Goal: Information Seeking & Learning: Find specific page/section

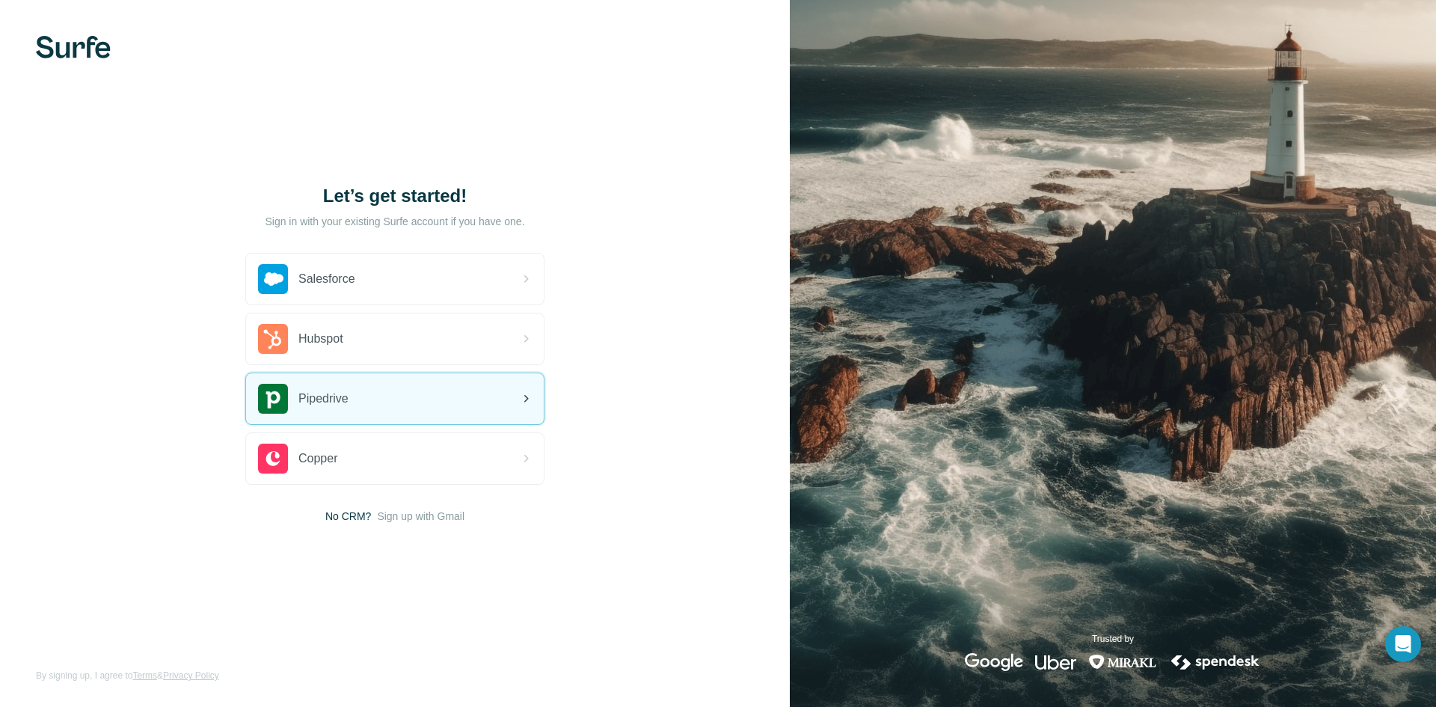
click at [334, 410] on div "Pipedrive" at bounding box center [303, 399] width 90 height 30
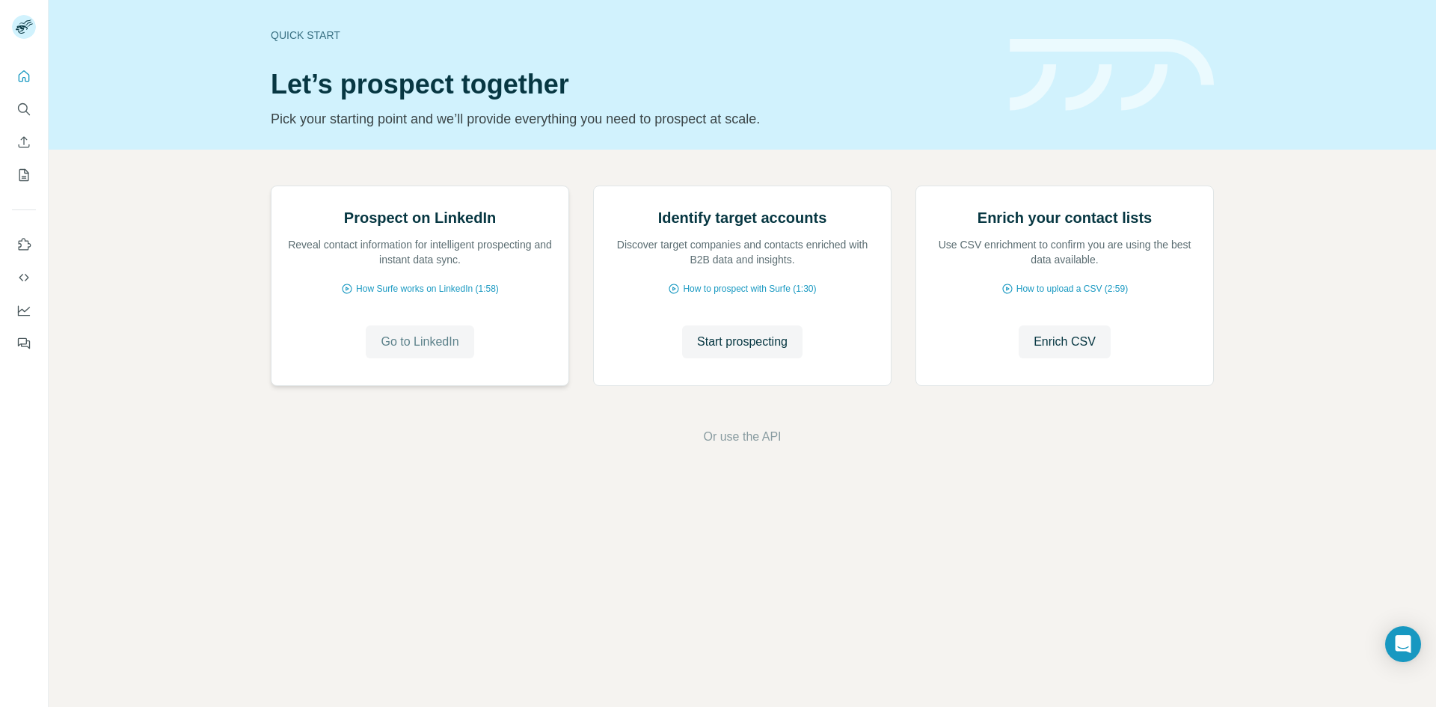
click at [409, 351] on span "Go to LinkedIn" at bounding box center [420, 342] width 78 height 18
click at [23, 117] on button "Search" at bounding box center [24, 109] width 24 height 27
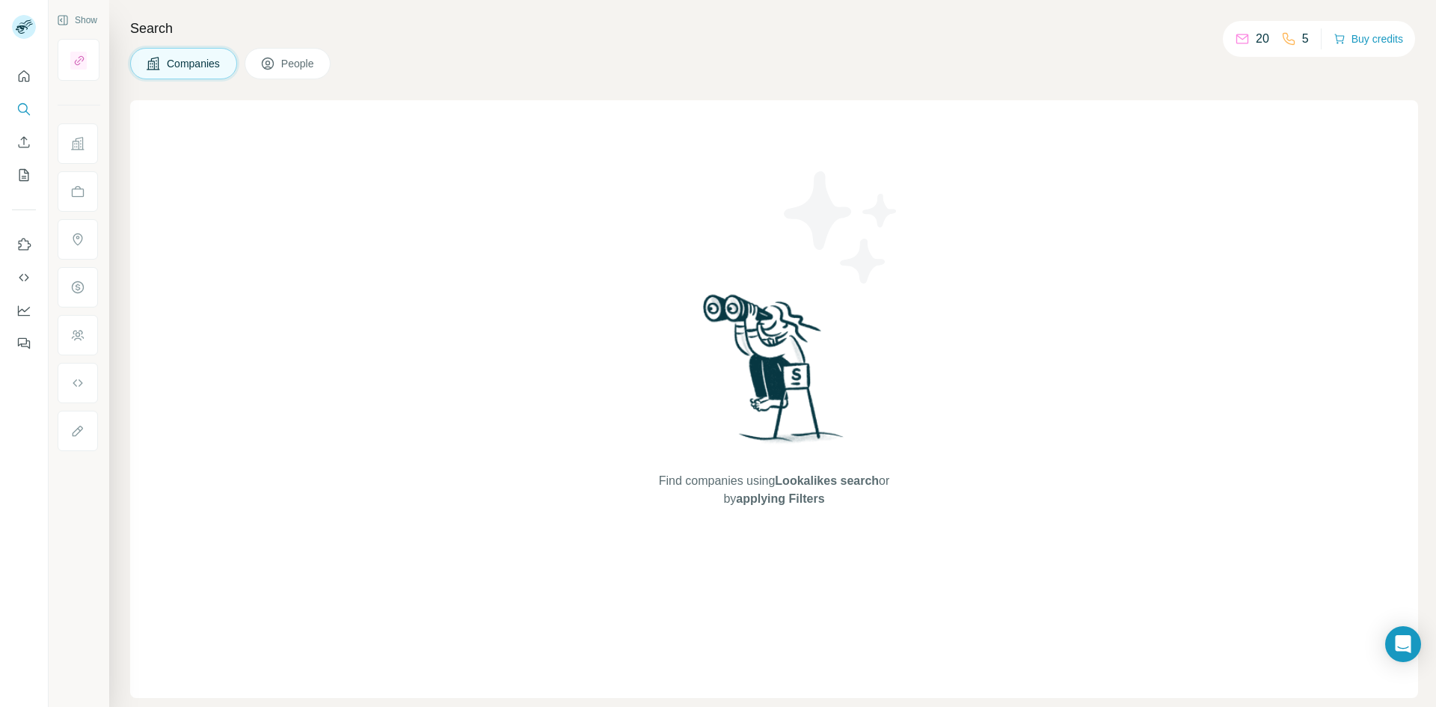
click at [284, 68] on span "People" at bounding box center [298, 63] width 34 height 15
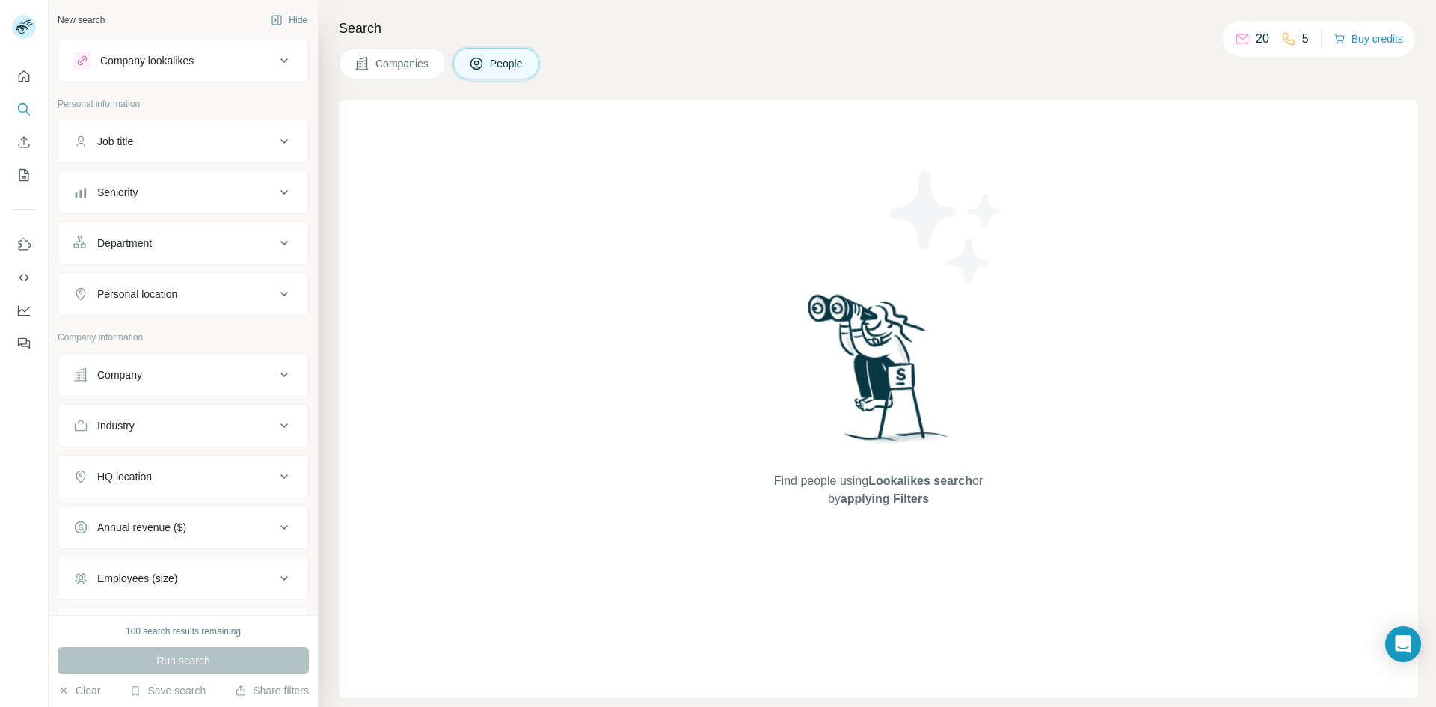
click at [280, 140] on icon at bounding box center [283, 141] width 7 height 4
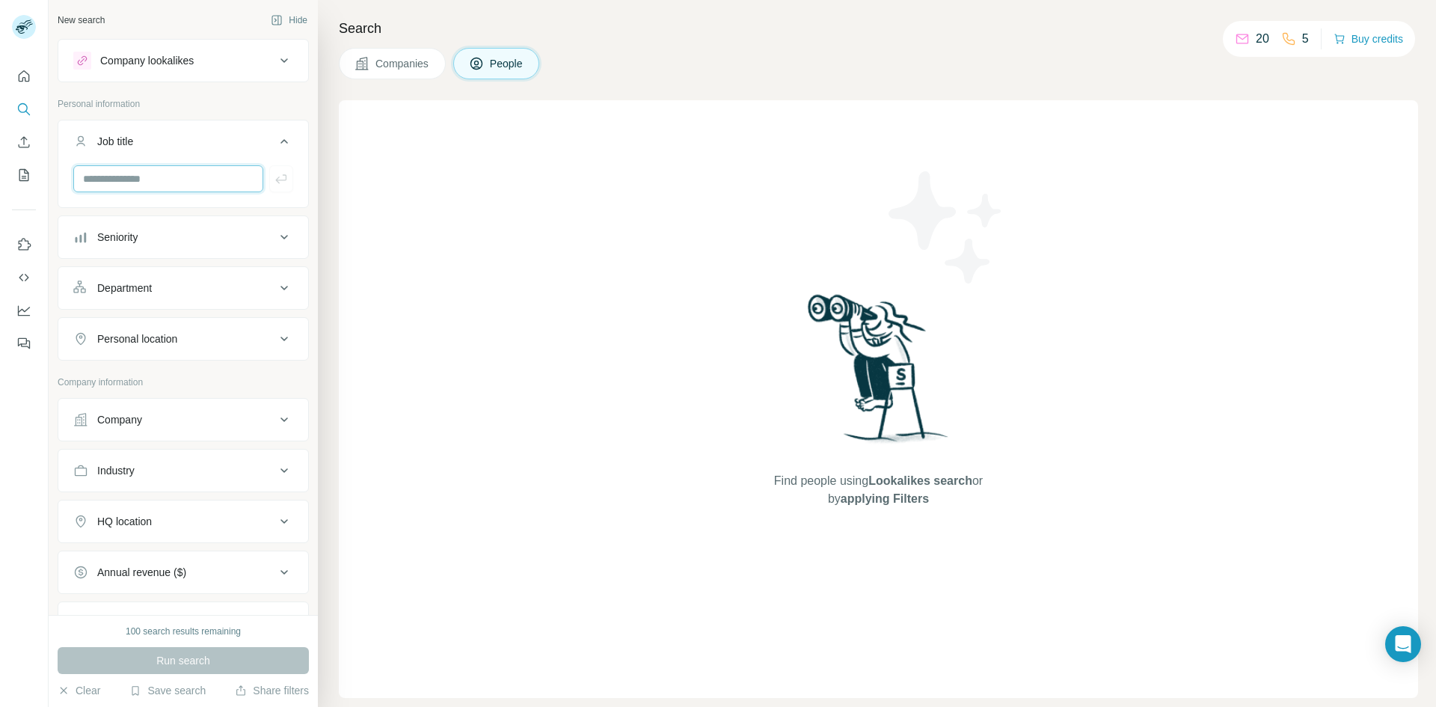
click at [240, 168] on input "text" at bounding box center [168, 178] width 190 height 27
type input "**********"
click at [280, 236] on icon at bounding box center [283, 237] width 7 height 4
click at [90, 322] on icon at bounding box center [82, 330] width 18 height 18
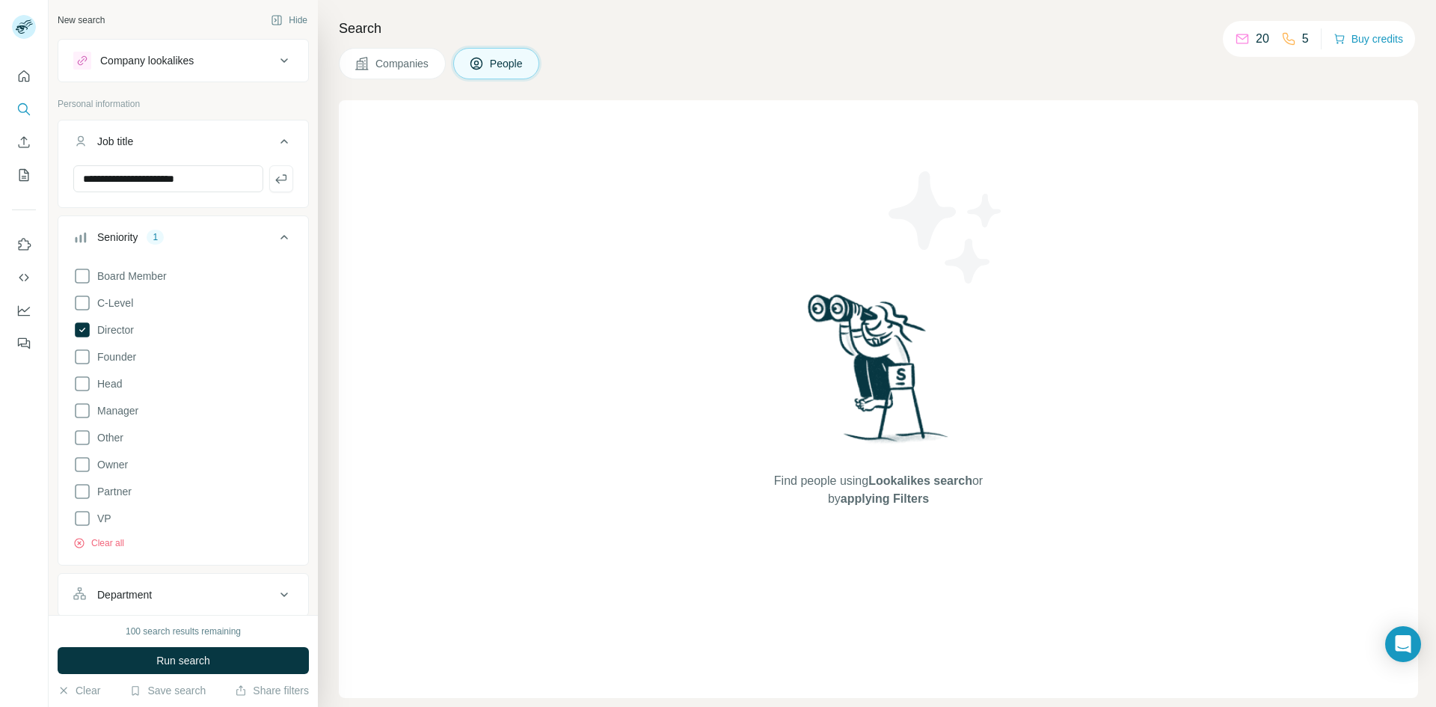
click at [354, 278] on div "Find people using Lookalikes search or by applying Filters" at bounding box center [878, 398] width 1079 height 597
drag, startPoint x: 180, startPoint y: 659, endPoint x: 550, endPoint y: 452, distance: 424.5
click at [556, 479] on div "**********" at bounding box center [742, 353] width 1387 height 707
click at [276, 239] on icon at bounding box center [284, 237] width 18 height 18
click at [280, 287] on icon at bounding box center [283, 288] width 7 height 4
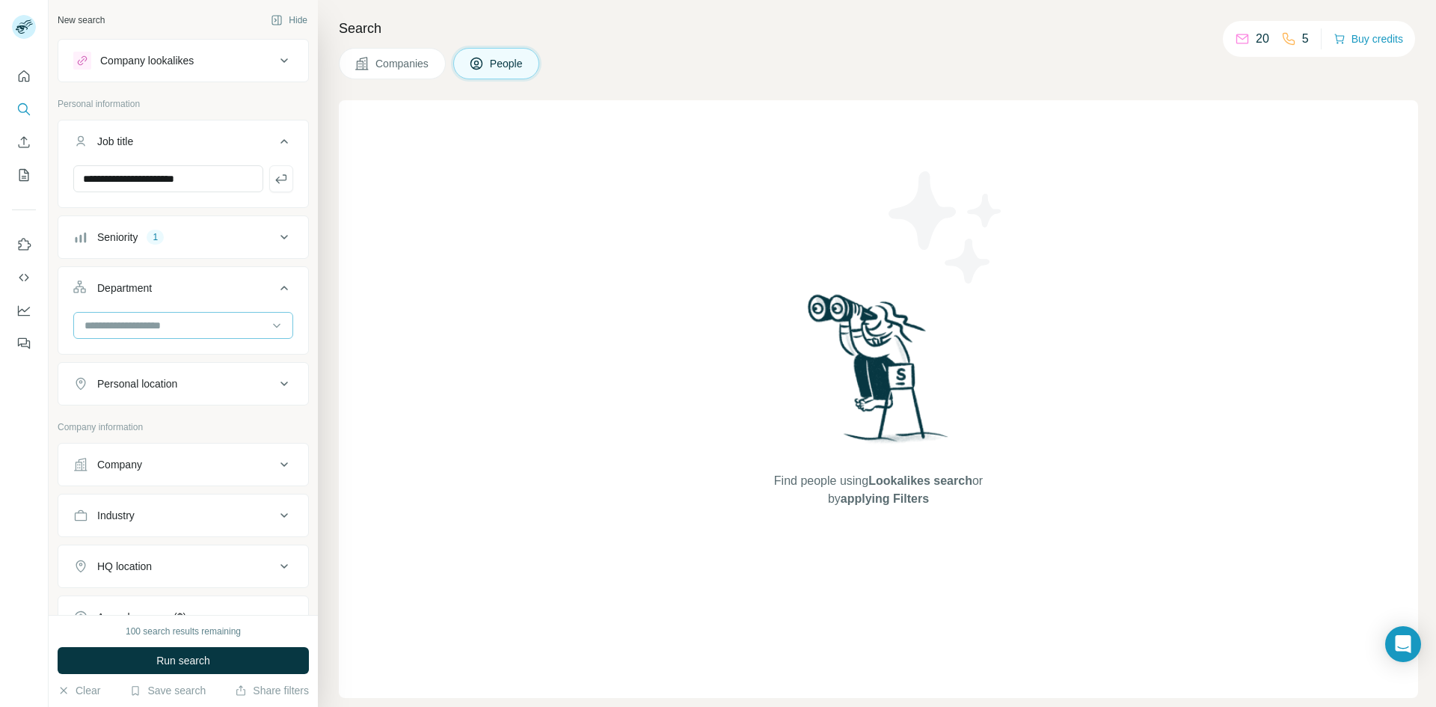
click at [187, 327] on input at bounding box center [175, 325] width 185 height 16
type input "*"
click at [435, 335] on div "Find people using Lookalikes search or by applying Filters" at bounding box center [878, 398] width 1079 height 597
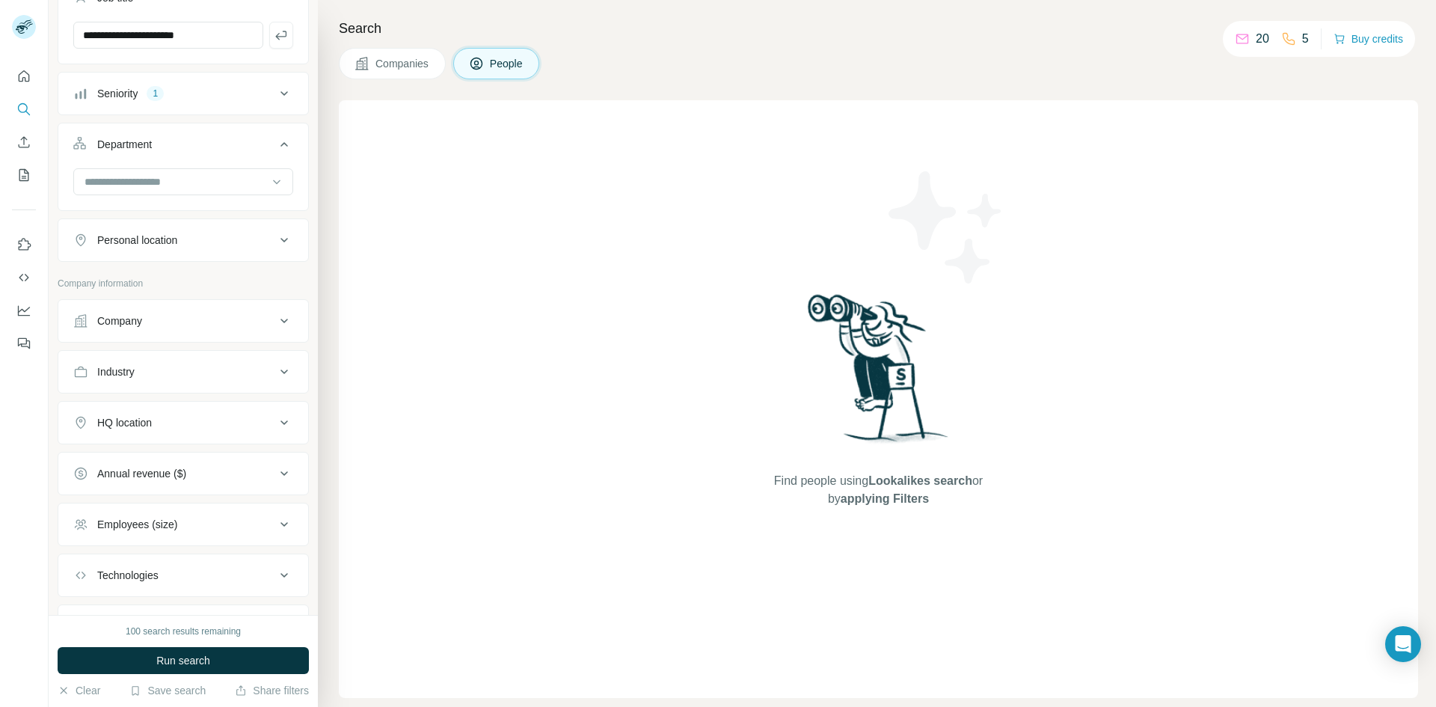
scroll to position [150, 0]
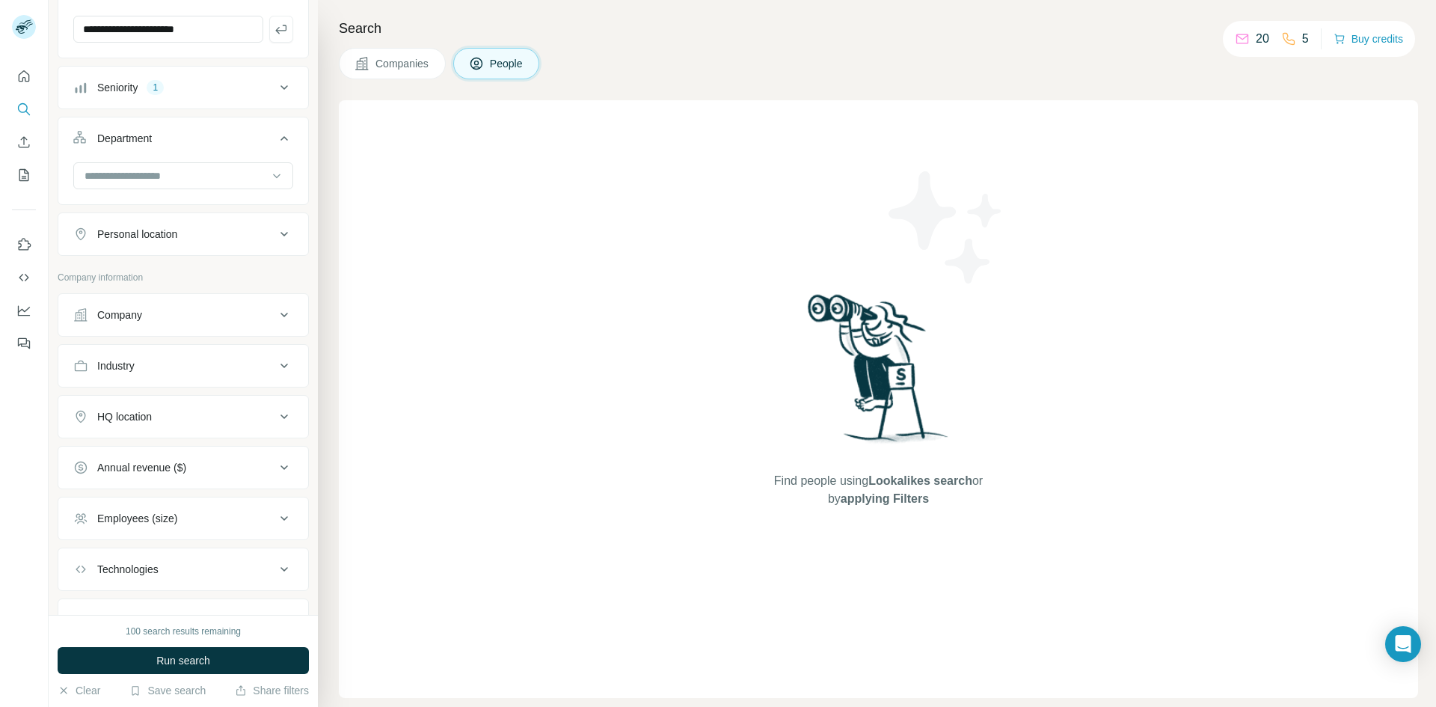
click at [183, 372] on div "Industry" at bounding box center [174, 365] width 202 height 15
click at [184, 399] on input at bounding box center [175, 403] width 185 height 16
click at [184, 401] on input at bounding box center [175, 403] width 185 height 16
click at [102, 404] on input at bounding box center [175, 403] width 185 height 16
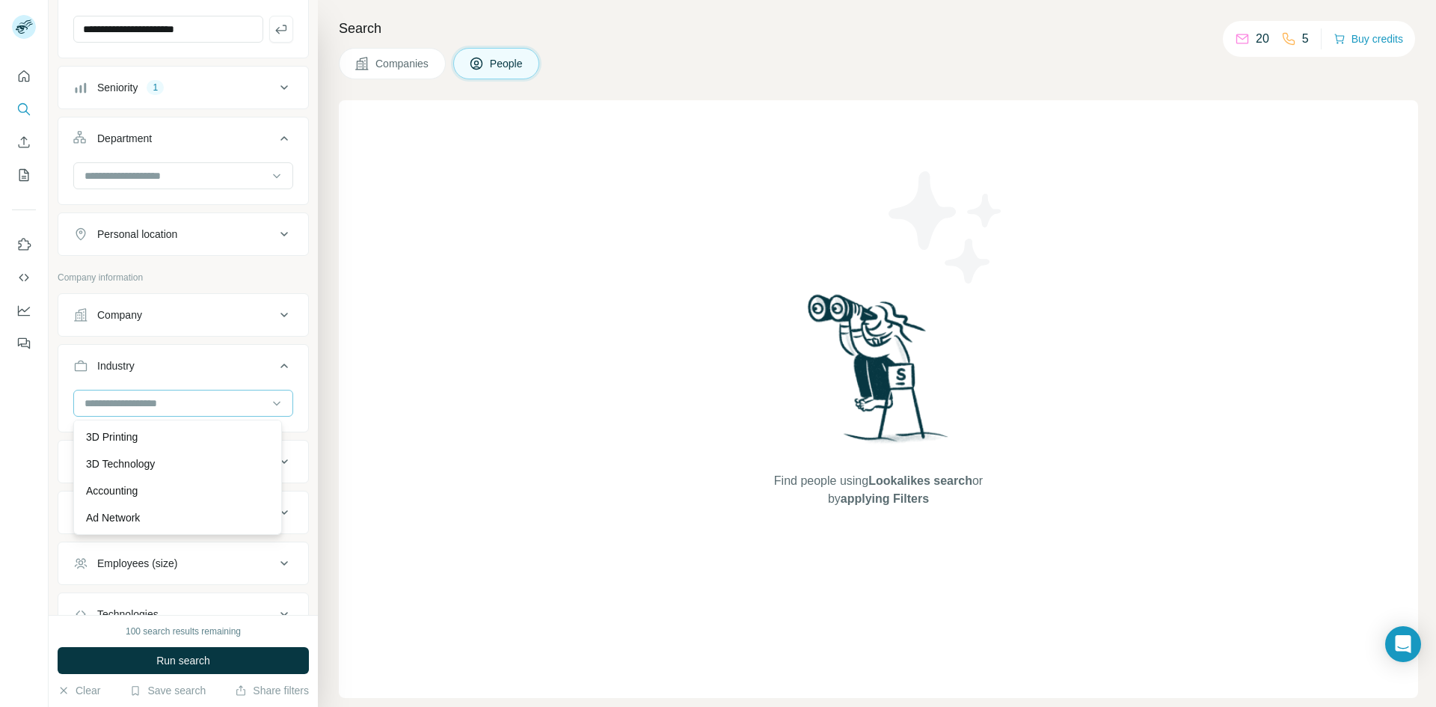
click at [102, 404] on input at bounding box center [175, 403] width 185 height 16
type input "**"
click at [102, 404] on input "**" at bounding box center [175, 403] width 185 height 16
click at [117, 404] on input at bounding box center [175, 403] width 185 height 16
type input "**"
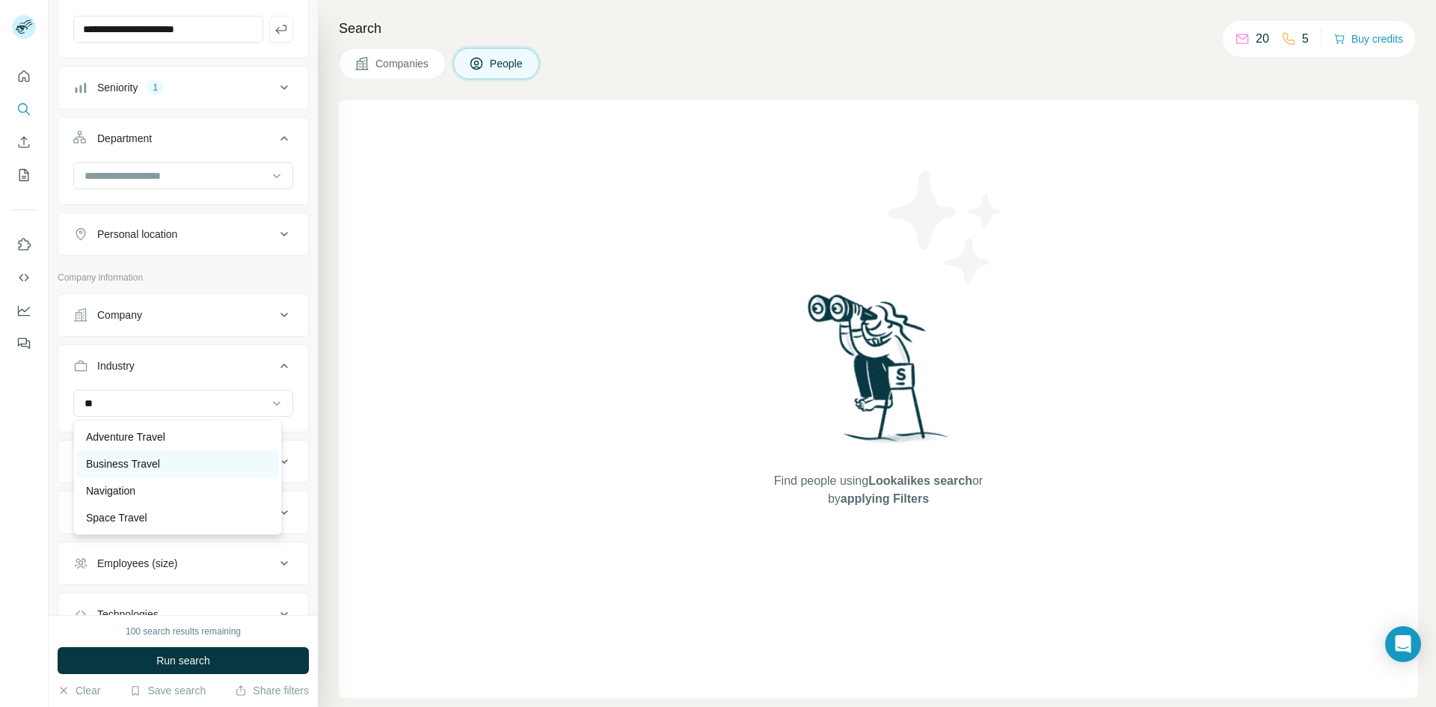
click at [126, 466] on p "Business Travel" at bounding box center [123, 463] width 74 height 15
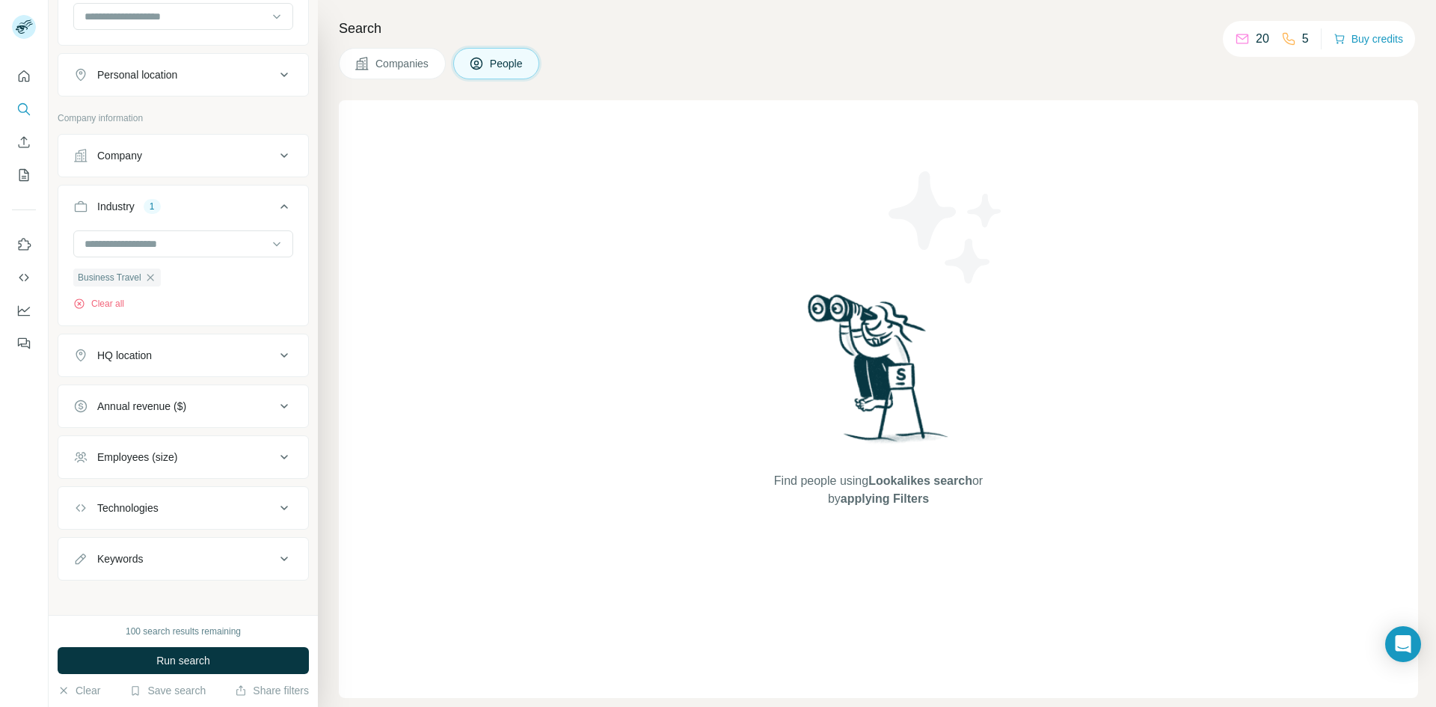
scroll to position [317, 0]
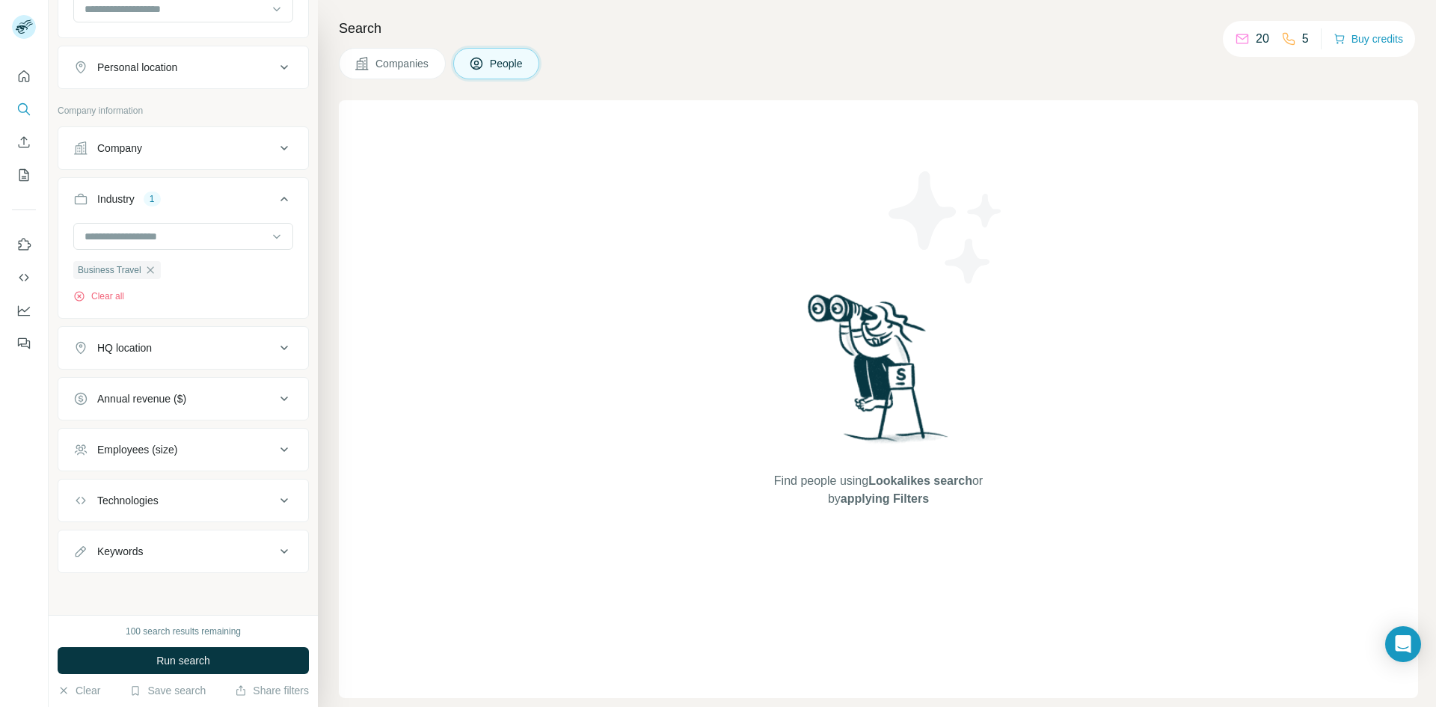
click at [275, 553] on icon at bounding box center [284, 551] width 18 height 18
click at [161, 581] on input "text" at bounding box center [168, 587] width 190 height 27
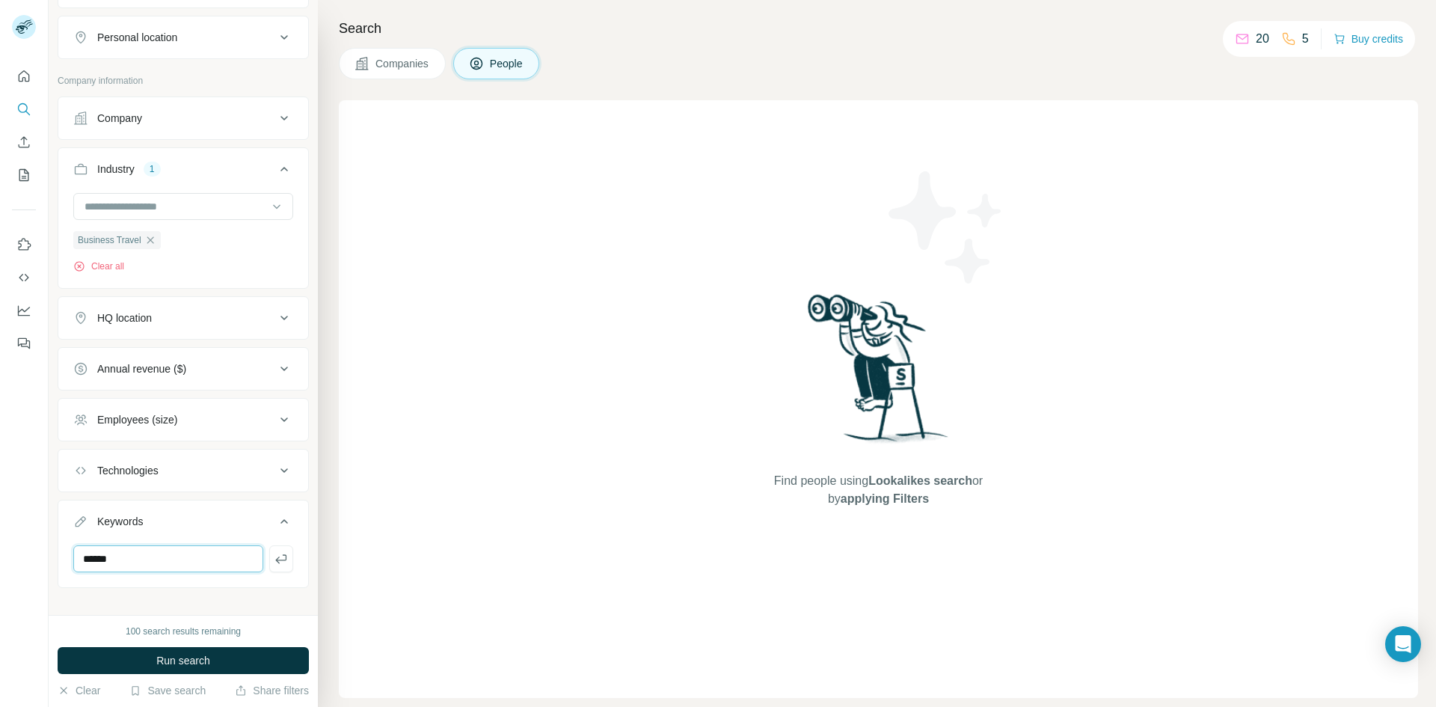
scroll to position [362, 0]
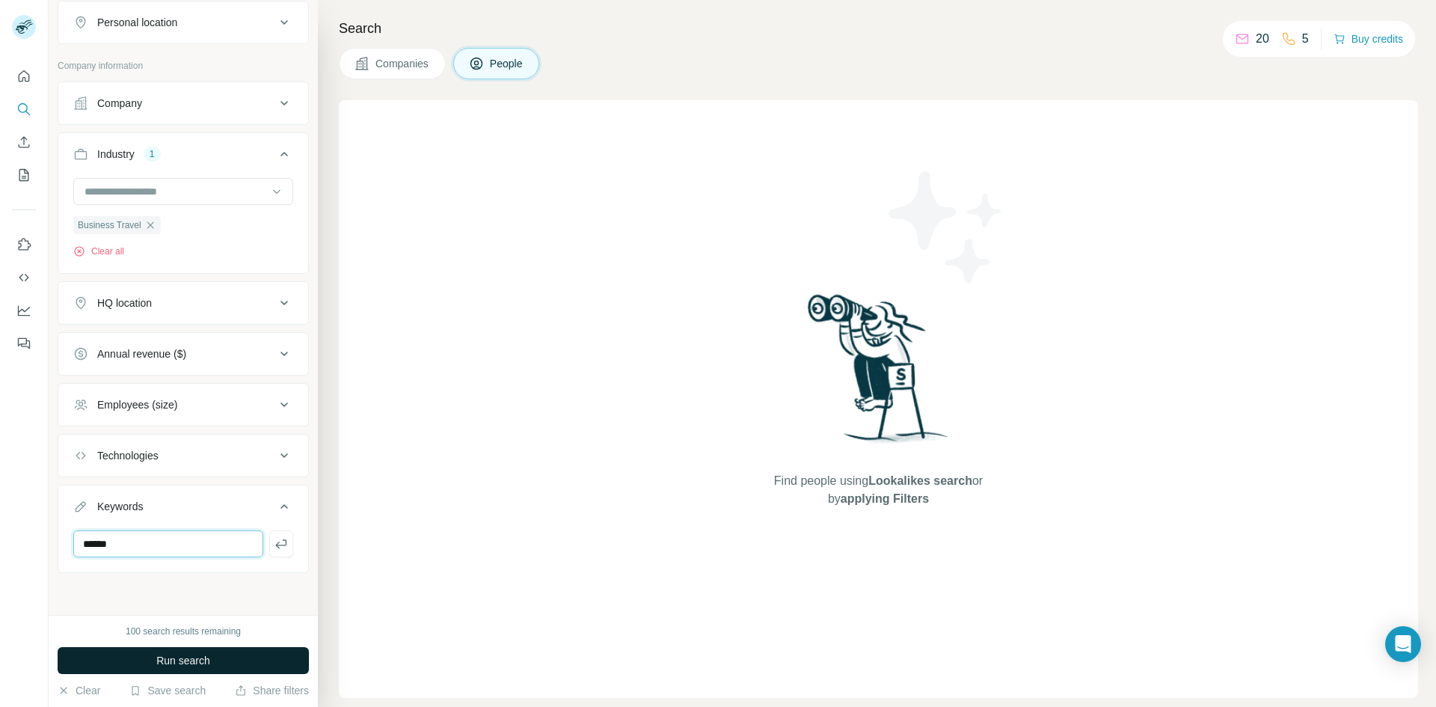
type input "******"
click at [195, 657] on span "Run search" at bounding box center [183, 660] width 54 height 15
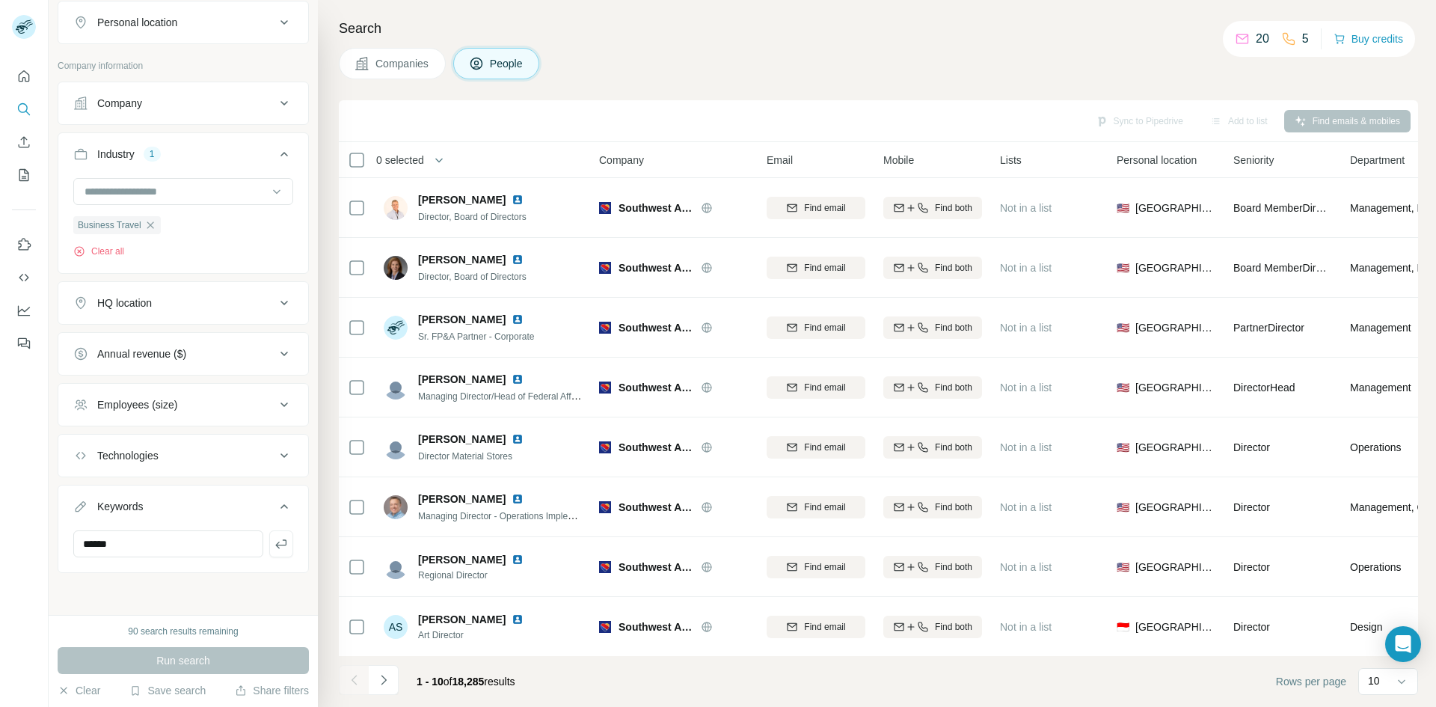
click at [994, 58] on div "Companies People" at bounding box center [878, 63] width 1079 height 31
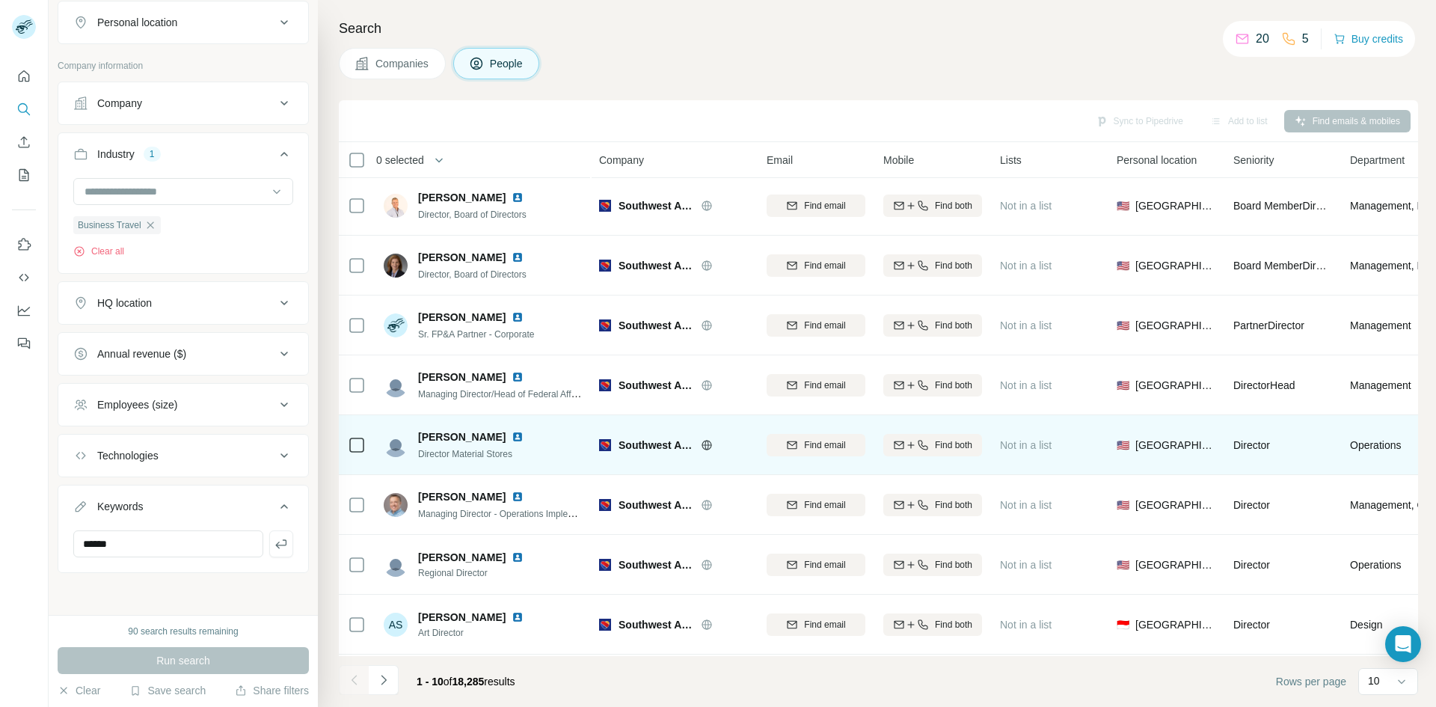
scroll to position [0, 0]
